Goal: Find specific fact: Find specific page/section

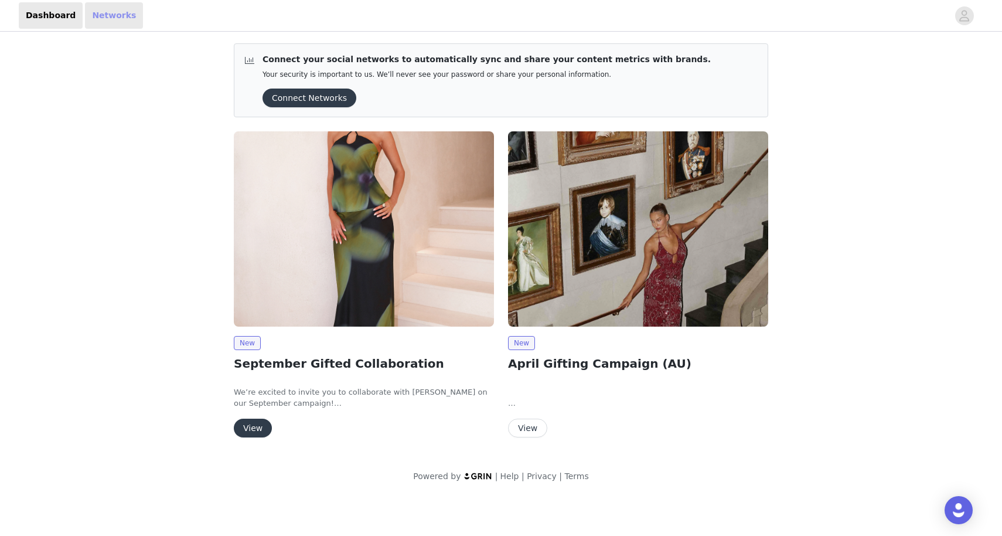
click at [114, 17] on link "Networks" at bounding box center [114, 15] width 58 height 26
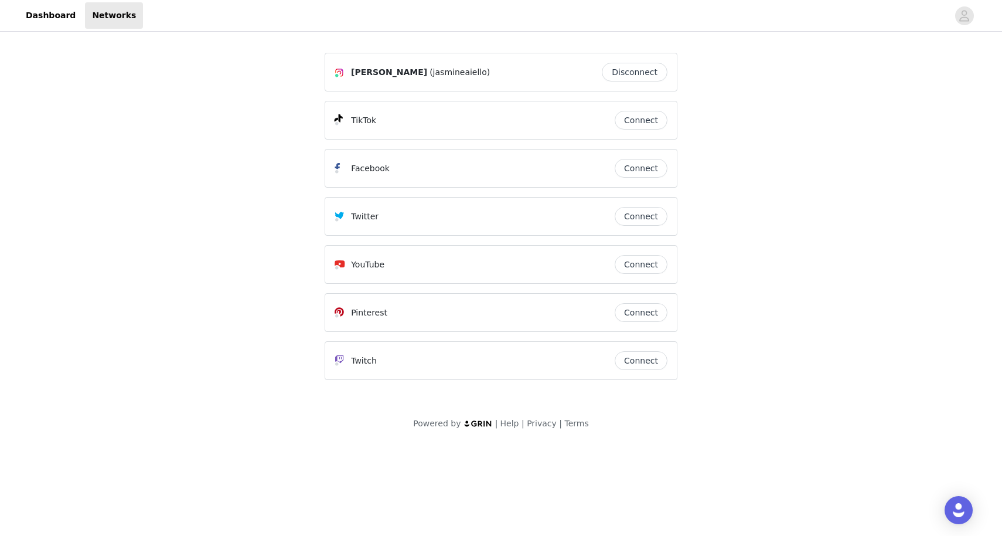
click at [466, 72] on span "(jasmineaiello)" at bounding box center [460, 72] width 60 height 12
copy span "jasmineaiello"
